Goal: Check status: Check status

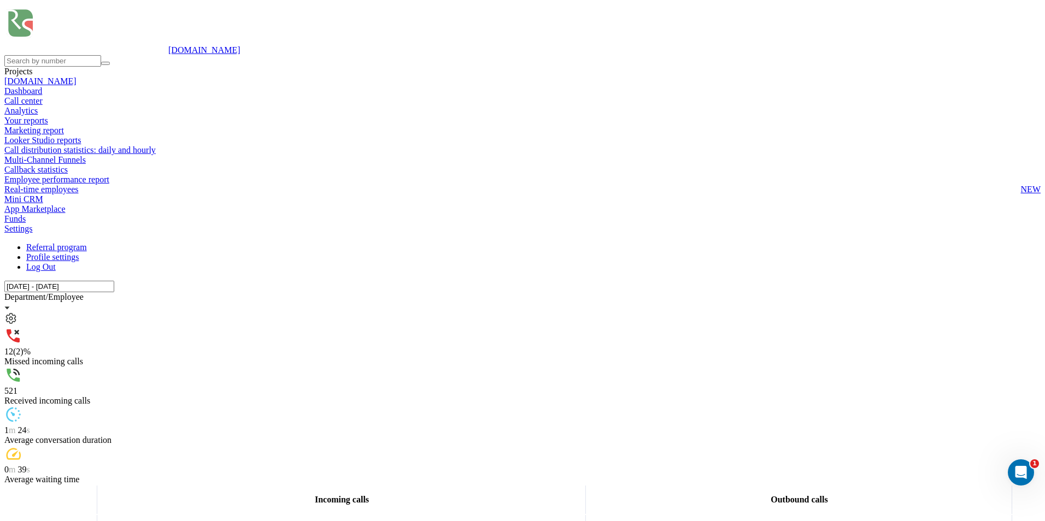
click at [114, 281] on input "[DATE] - [DATE]" at bounding box center [59, 286] width 110 height 11
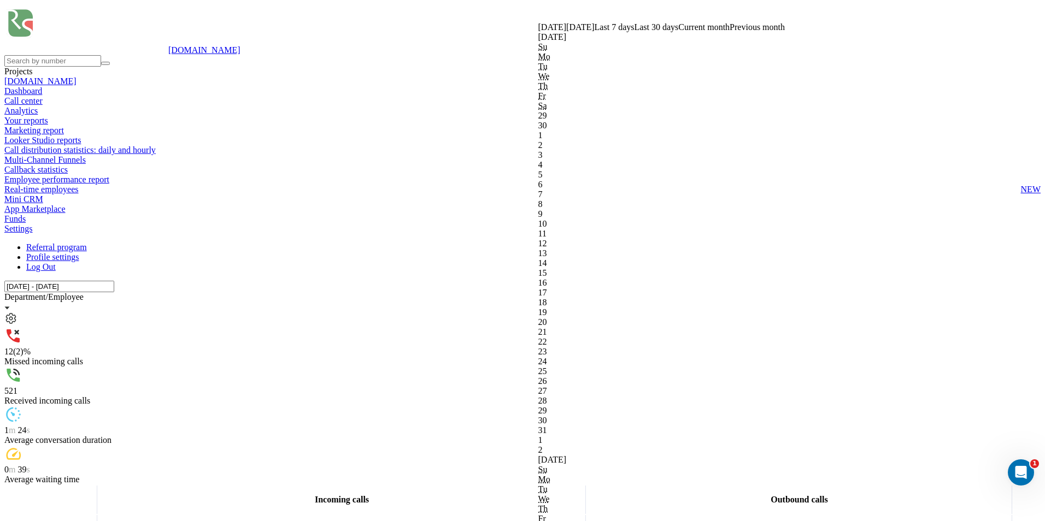
type input "[DATE] - [DATE]"
